Goal: Task Accomplishment & Management: Manage account settings

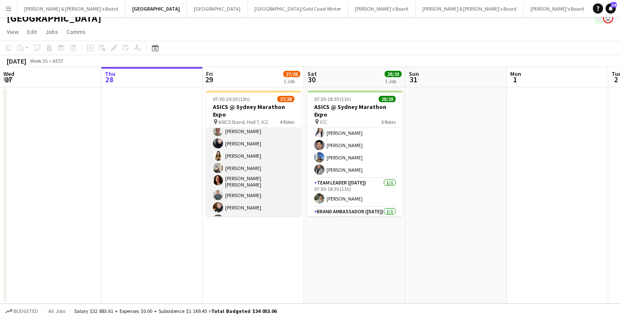
scroll to position [19, 0]
click at [247, 167] on app-card-role "Brand Ambassador ([PERSON_NAME]) 14/14 07:30-15:30 (8h) [PERSON_NAME] [PERSON_N…" at bounding box center [253, 206] width 95 height 194
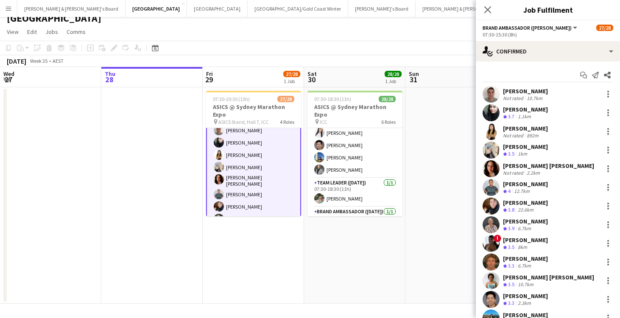
click at [520, 153] on div "1km" at bounding box center [522, 153] width 13 height 7
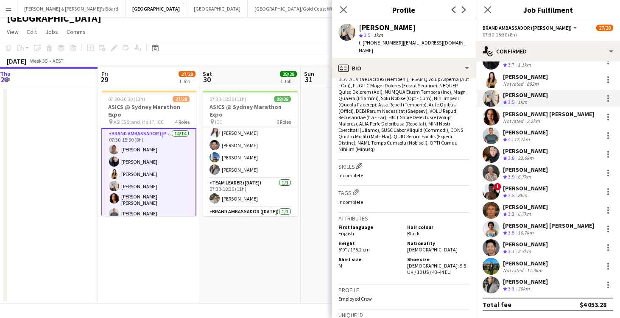
scroll to position [0, 308]
click at [133, 188] on app-card-role "Brand Ambassador ([PERSON_NAME]) 14/14 07:30-15:30 (8h) [PERSON_NAME] [PERSON_N…" at bounding box center [147, 225] width 95 height 195
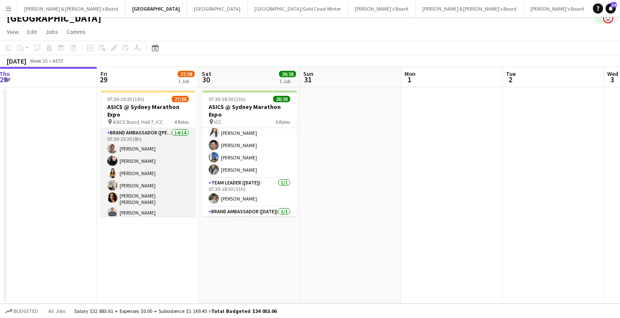
click at [133, 188] on app-card-role "Brand Ambassador ([PERSON_NAME]) 14/14 07:30-15:30 (8h) [PERSON_NAME] [PERSON_N…" at bounding box center [147, 225] width 95 height 194
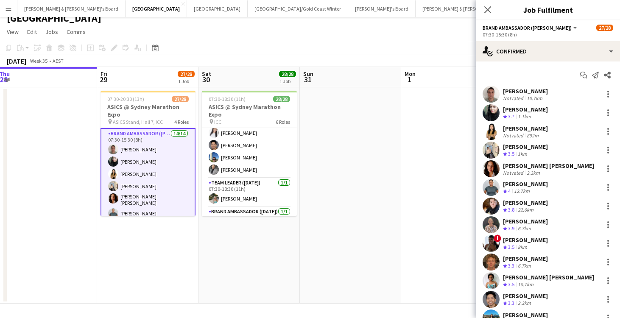
click at [522, 153] on div "1km" at bounding box center [522, 153] width 13 height 7
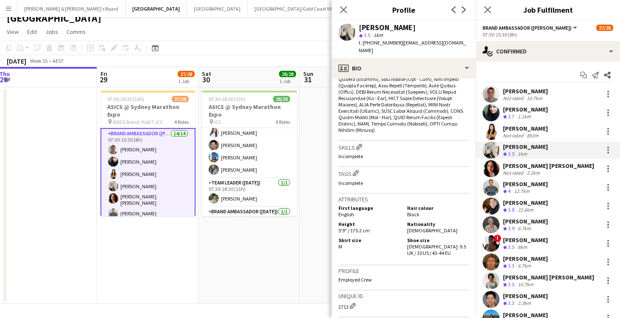
scroll to position [365, 0]
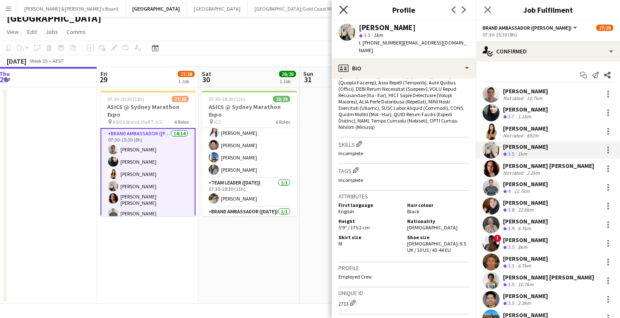
click at [344, 11] on icon at bounding box center [343, 10] width 8 height 8
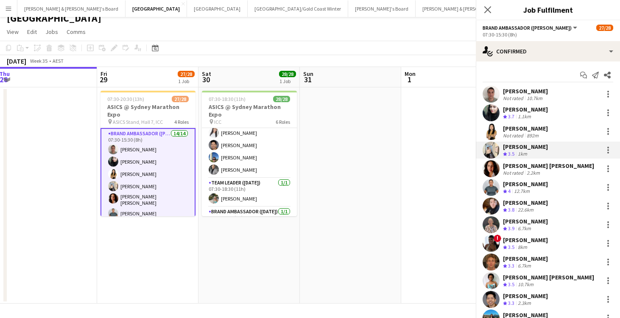
click at [619, 11] on app-icon "Close pop-in" at bounding box center [632, 10] width 12 height 12
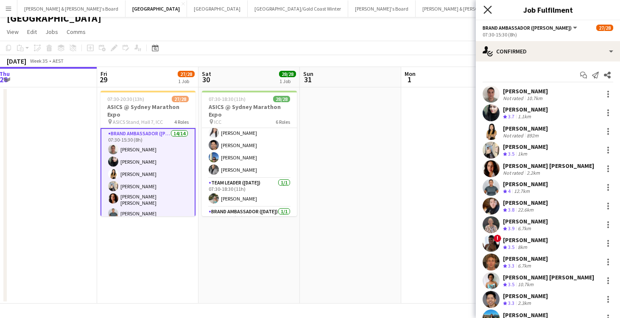
click at [487, 7] on icon "Close pop-in" at bounding box center [487, 10] width 8 height 8
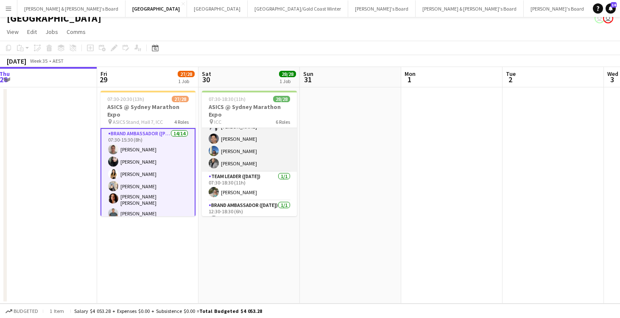
scroll to position [350, 0]
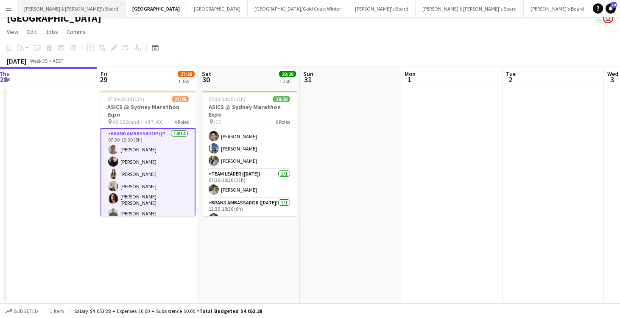
click at [43, 7] on button "[PERSON_NAME] & [PERSON_NAME]'s Board Close" at bounding box center [71, 8] width 108 height 17
